Goal: Transaction & Acquisition: Subscribe to service/newsletter

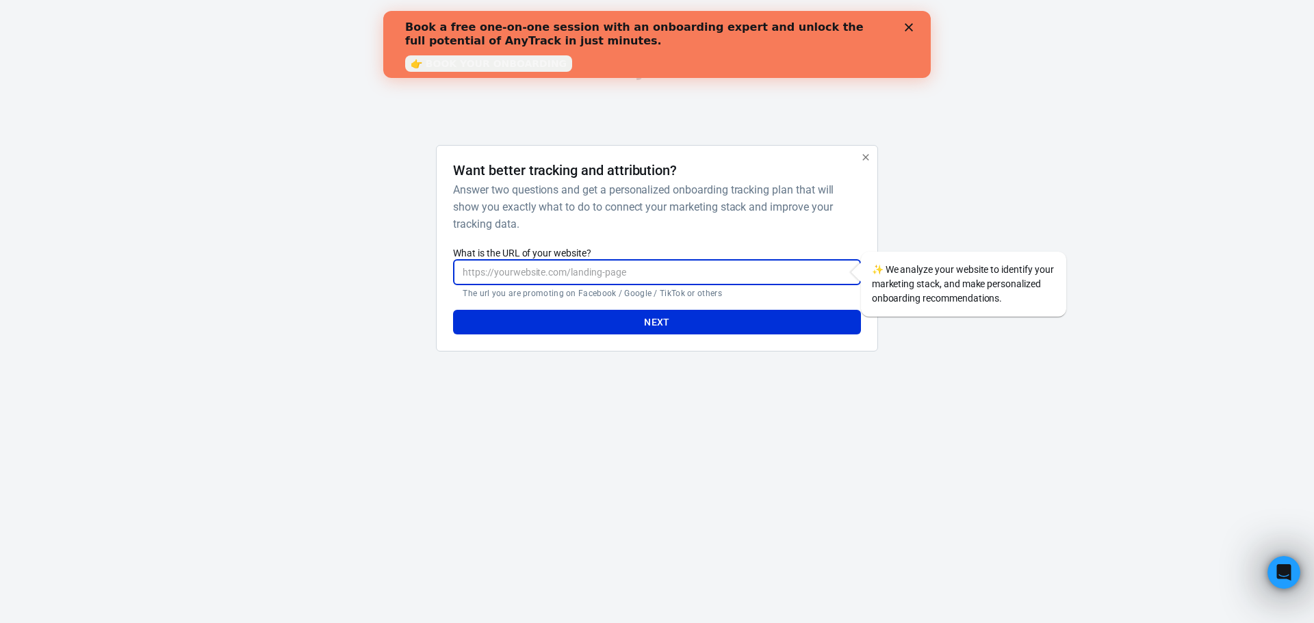
drag, startPoint x: 554, startPoint y: 271, endPoint x: 572, endPoint y: 261, distance: 20.5
click at [555, 271] on input "What is the URL of your website?" at bounding box center [656, 272] width 407 height 25
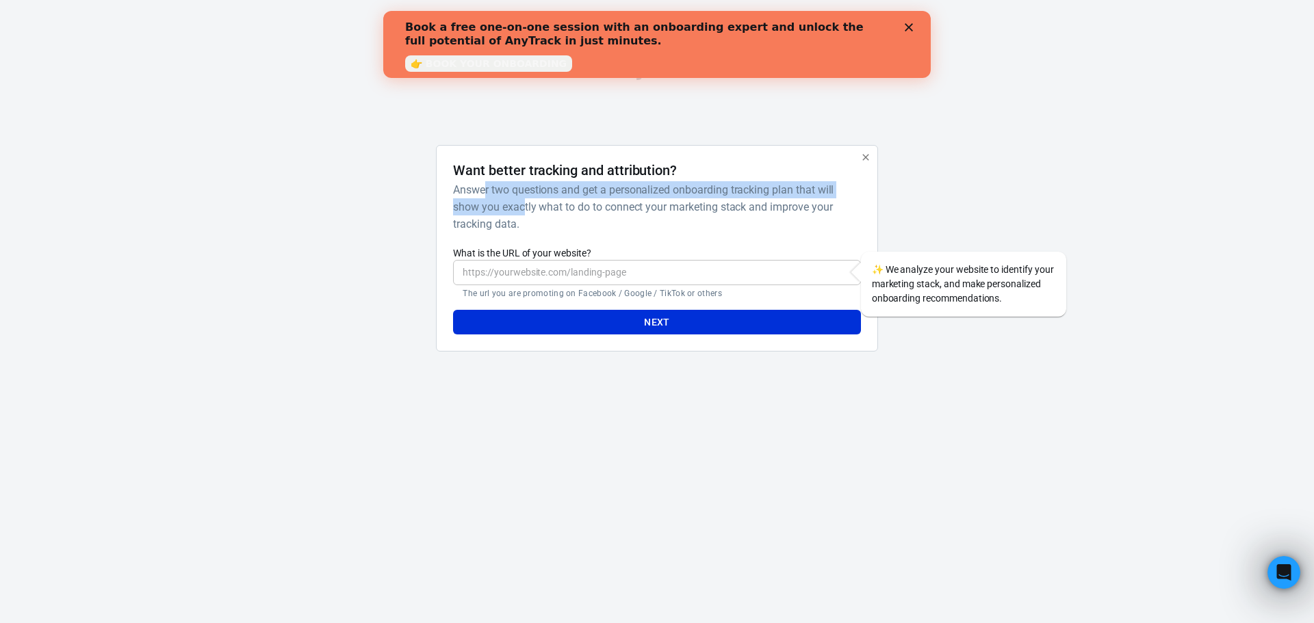
drag, startPoint x: 491, startPoint y: 181, endPoint x: 550, endPoint y: 213, distance: 67.7
click at [527, 213] on div "Want better tracking and attribution? Answer two questions and get a personaliz…" at bounding box center [656, 197] width 407 height 70
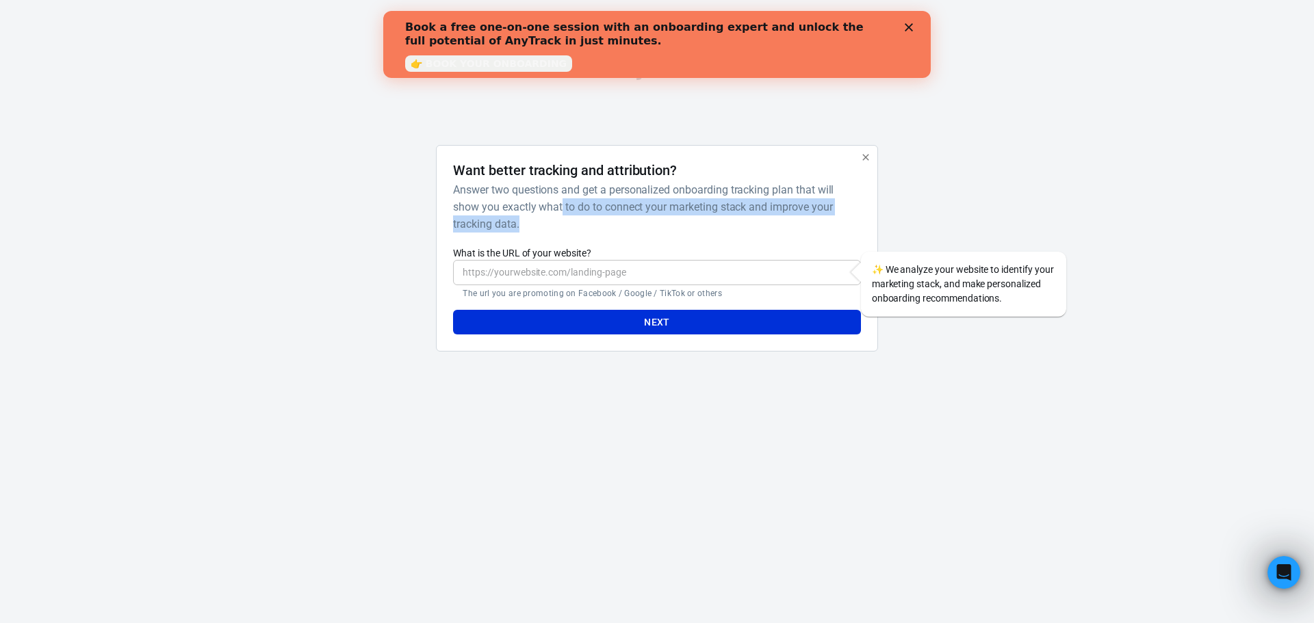
click at [569, 216] on h6 "Answer two questions and get a personalized onboarding tracking plan that will …" at bounding box center [654, 206] width 402 height 51
click at [908, 24] on icon "Close" at bounding box center [909, 27] width 8 height 8
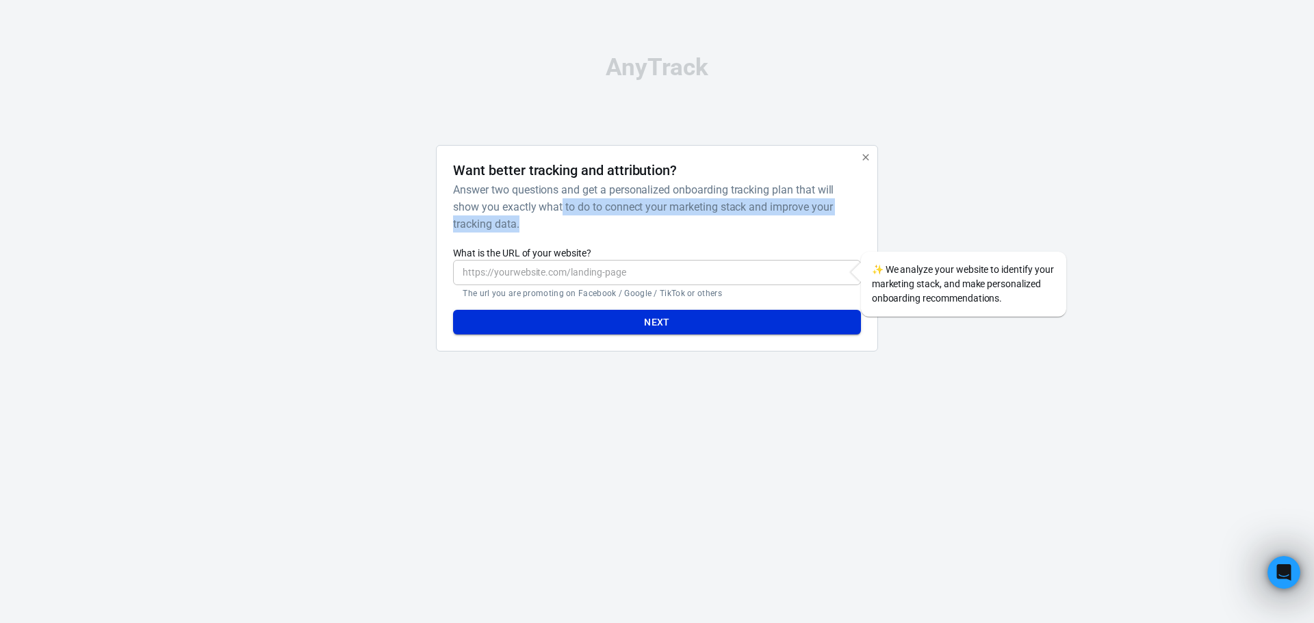
click at [686, 317] on button "Next" at bounding box center [656, 322] width 407 height 25
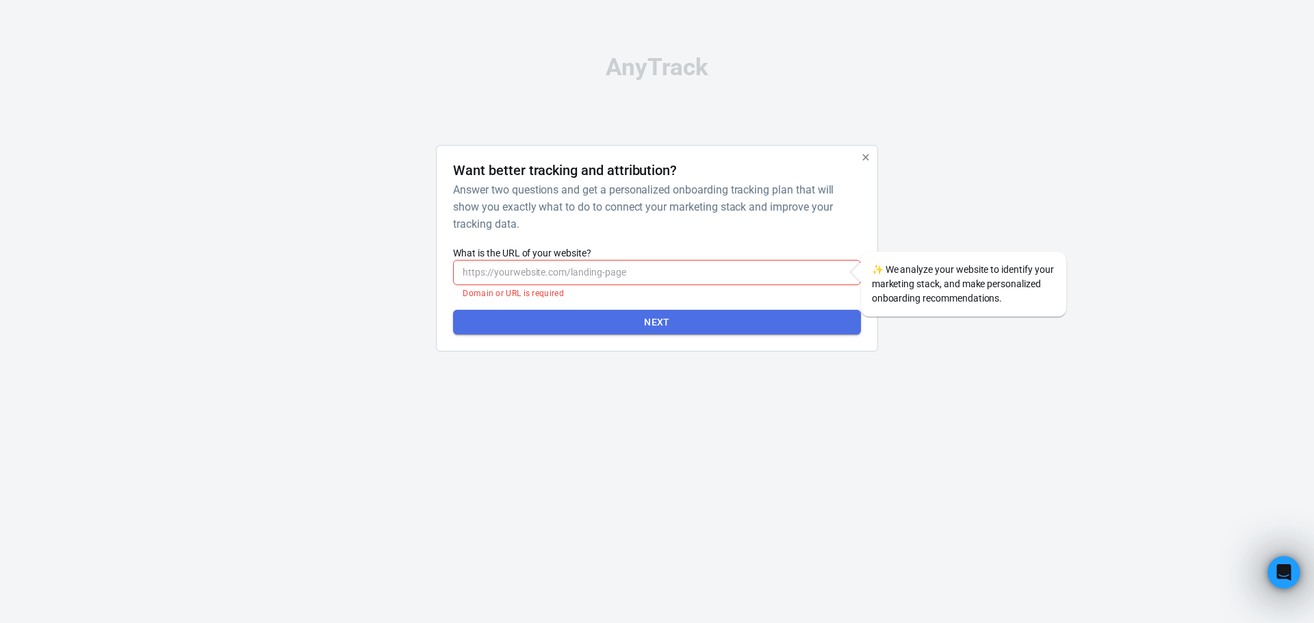
click at [686, 318] on button "Next" at bounding box center [656, 322] width 407 height 25
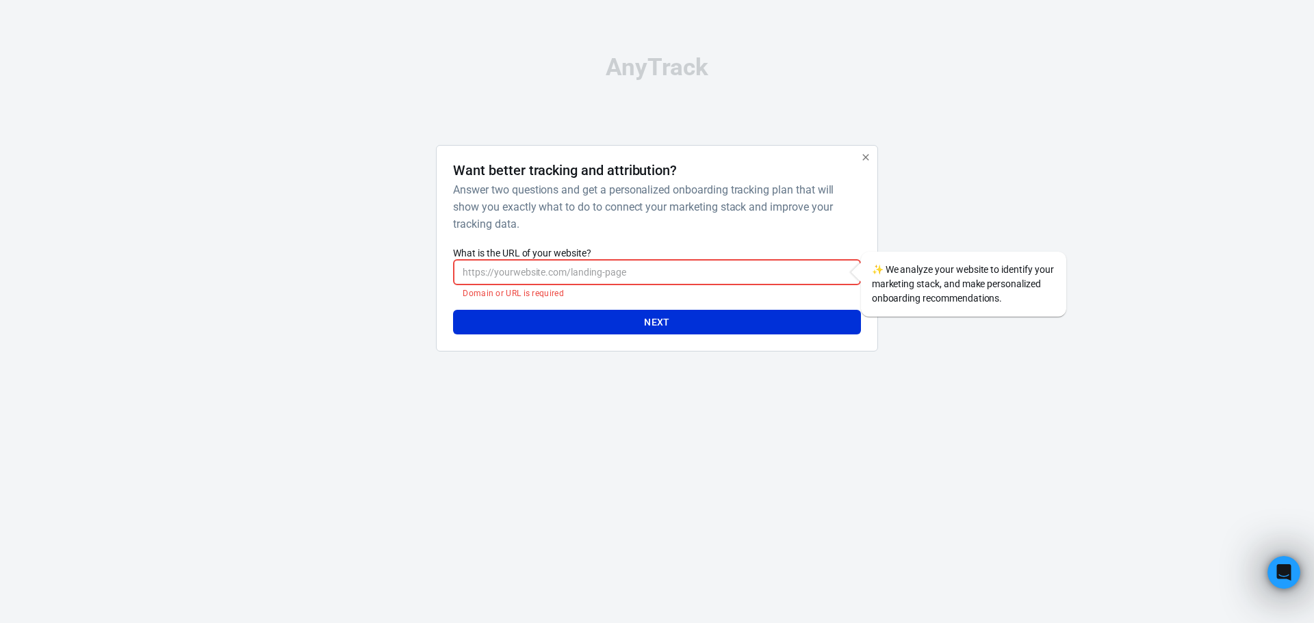
click at [590, 263] on input "What is the URL of your website?" at bounding box center [656, 272] width 407 height 25
type input "t"
click at [870, 160] on icon "button" at bounding box center [865, 157] width 11 height 11
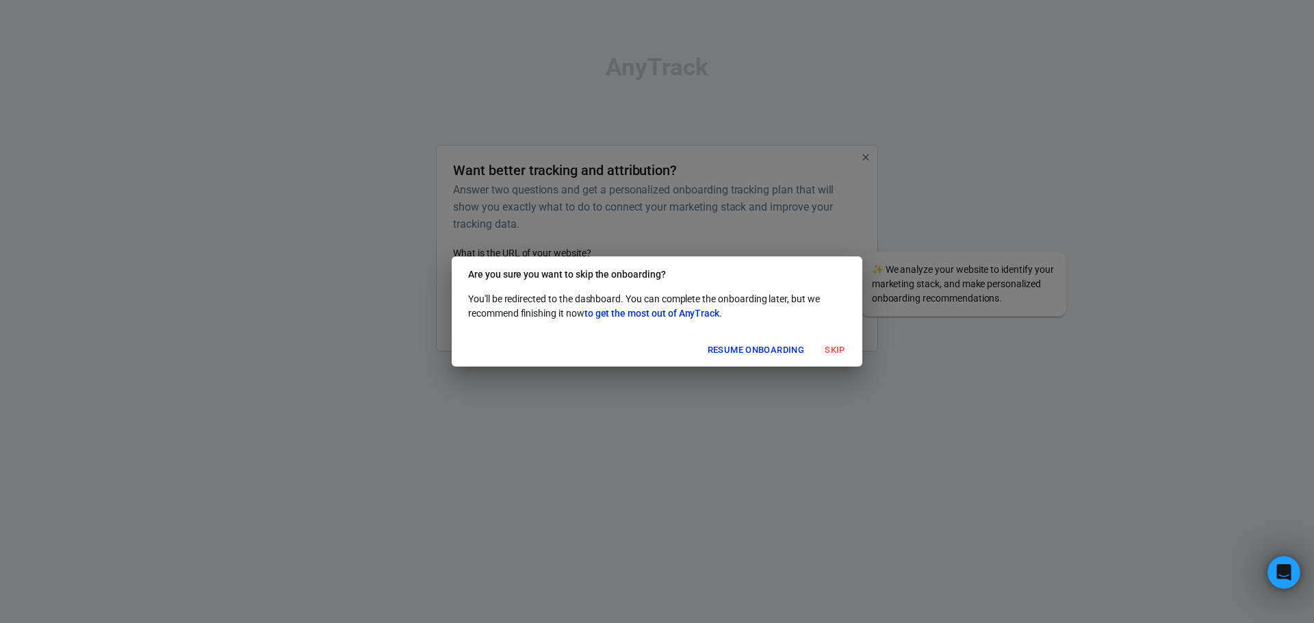
click at [826, 351] on button "Skip" at bounding box center [835, 350] width 44 height 21
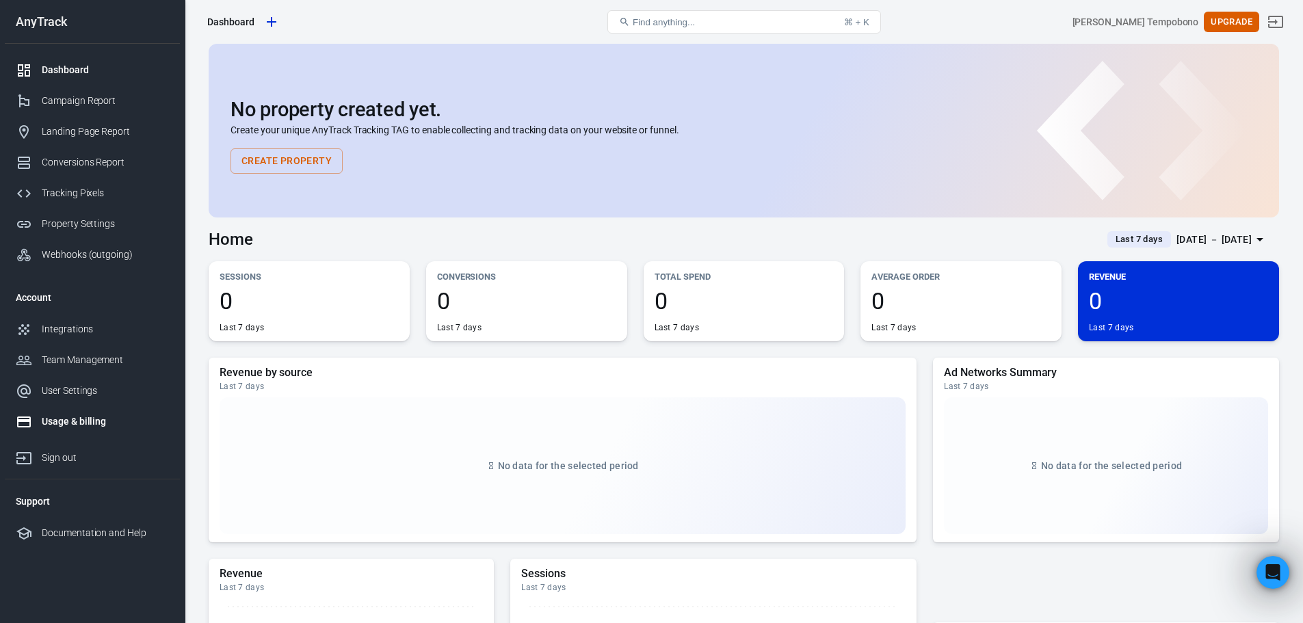
click at [66, 426] on div "Usage & billing" at bounding box center [105, 422] width 127 height 14
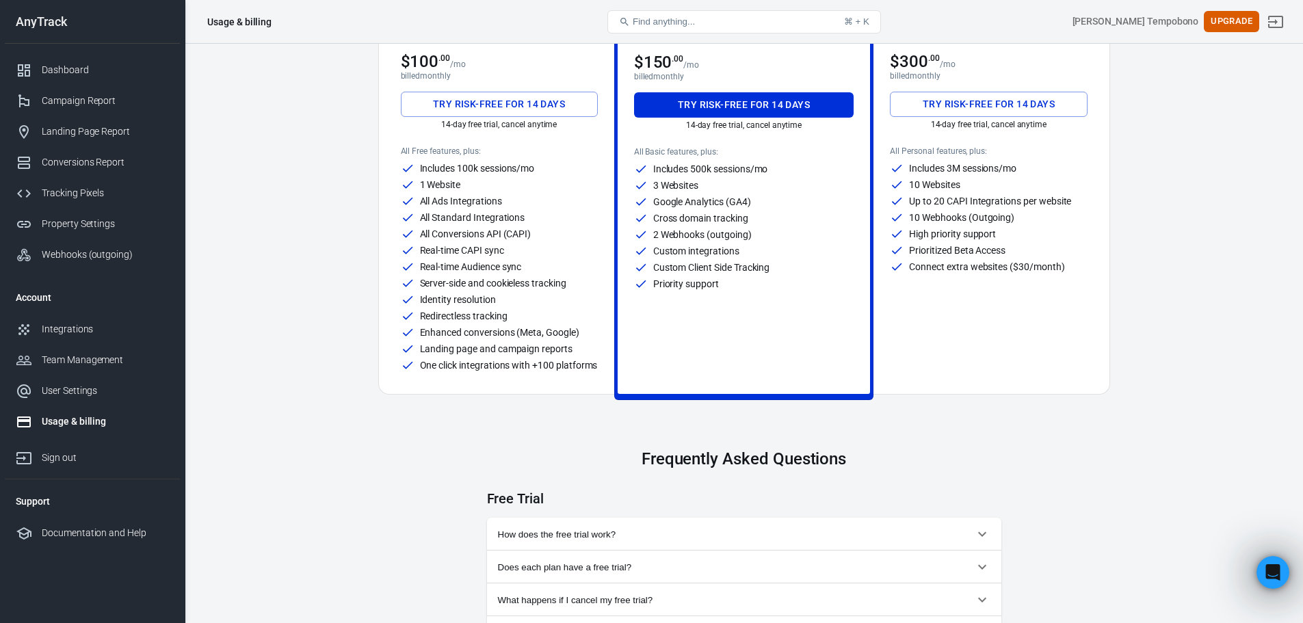
scroll to position [76, 0]
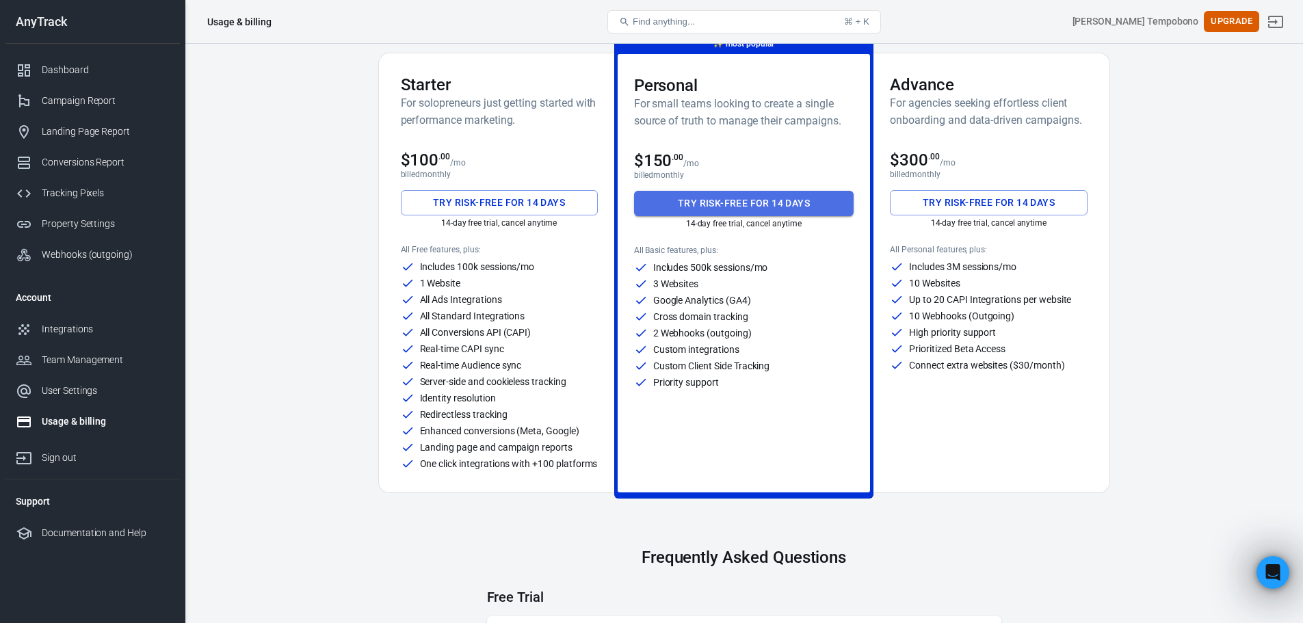
click at [726, 205] on button "Try risk-free for 14 days" at bounding box center [744, 203] width 220 height 25
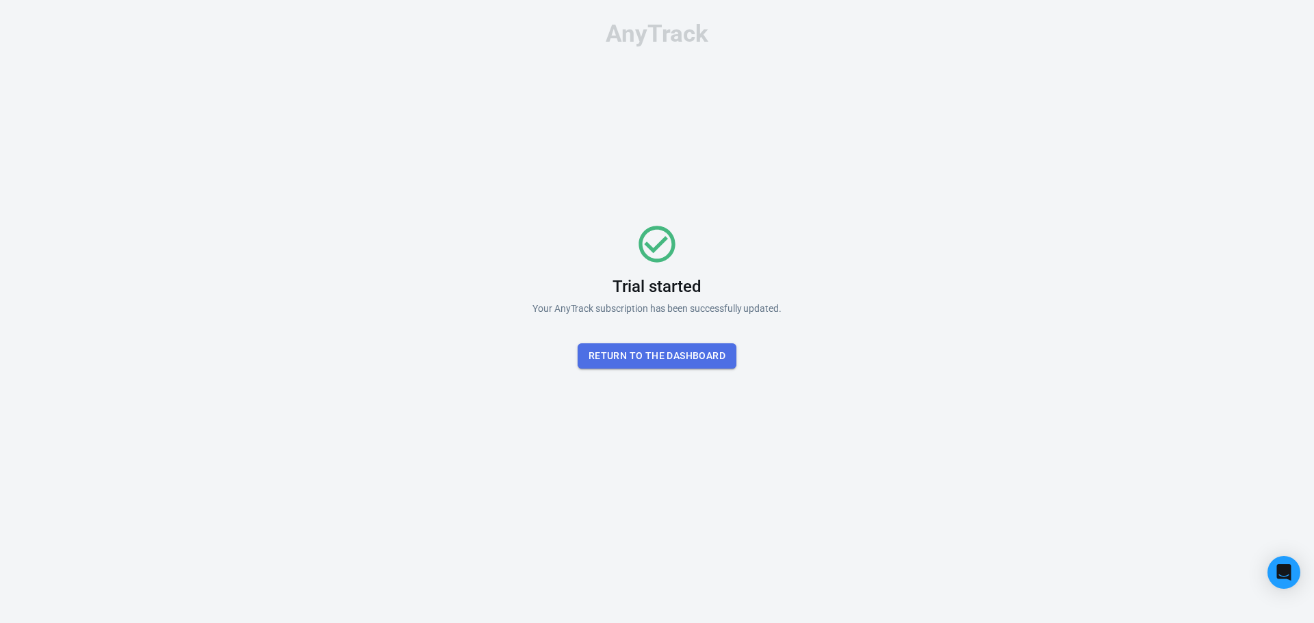
click at [706, 350] on button "Return To the dashboard" at bounding box center [656, 355] width 159 height 25
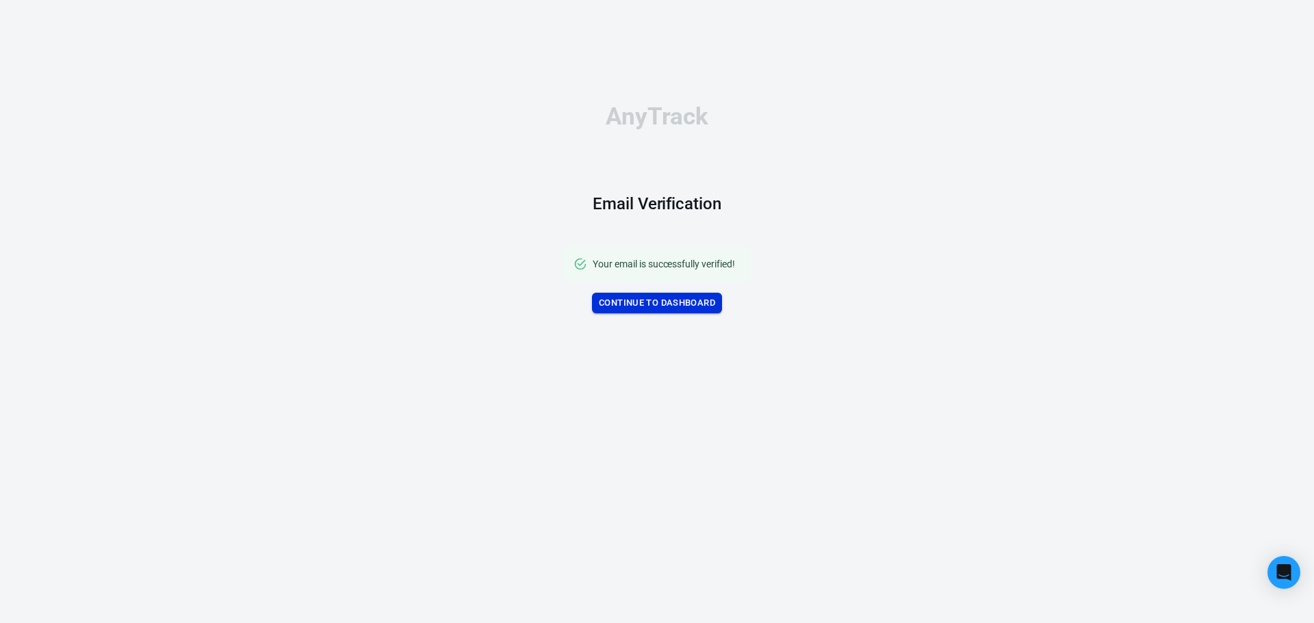
click at [675, 303] on link "Continue to Dashboard" at bounding box center [657, 303] width 130 height 21
